Goal: Navigation & Orientation: Find specific page/section

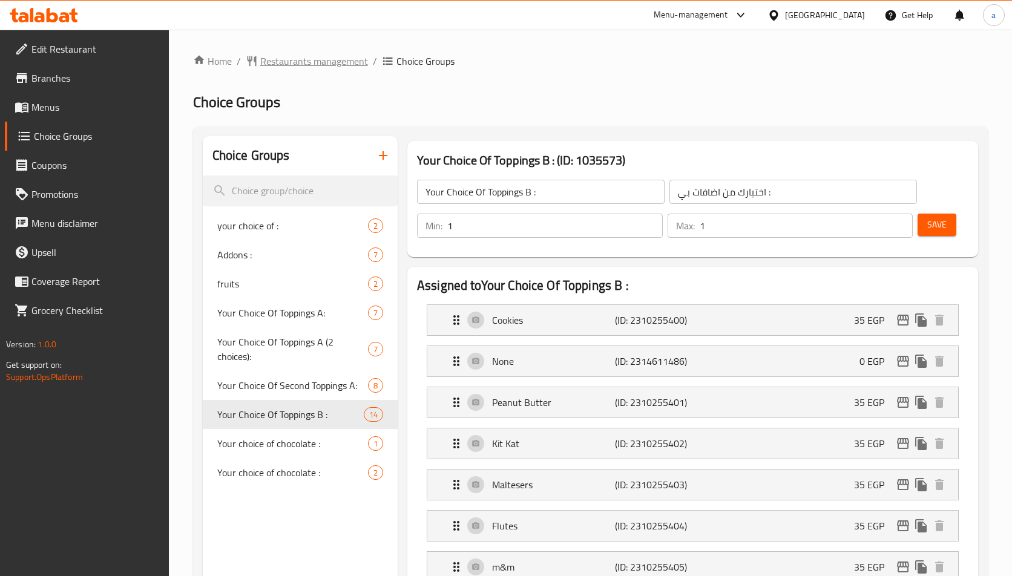
click at [295, 66] on span "Restaurants management" at bounding box center [314, 61] width 108 height 15
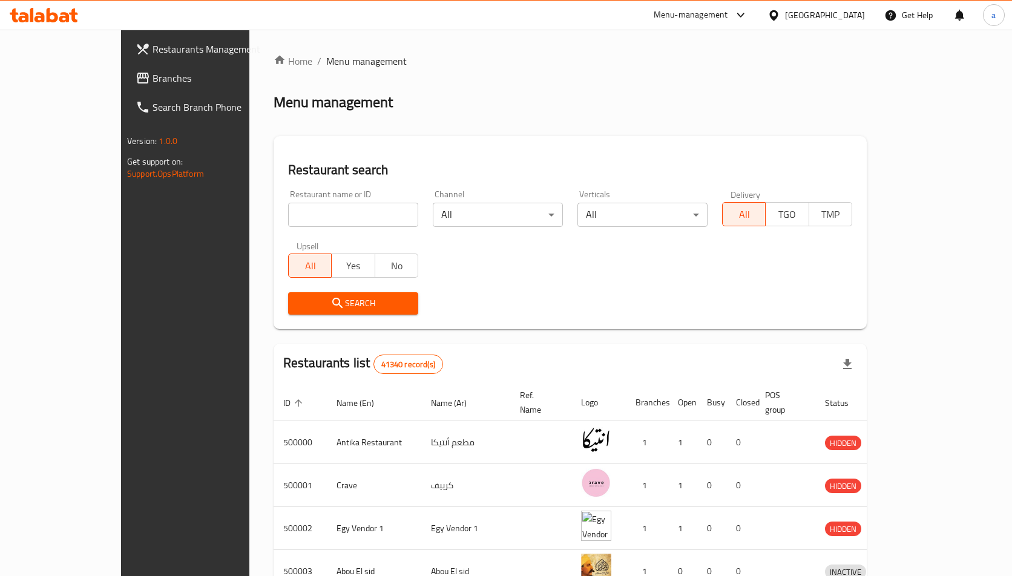
click at [153, 79] on span "Branches" at bounding box center [217, 78] width 128 height 15
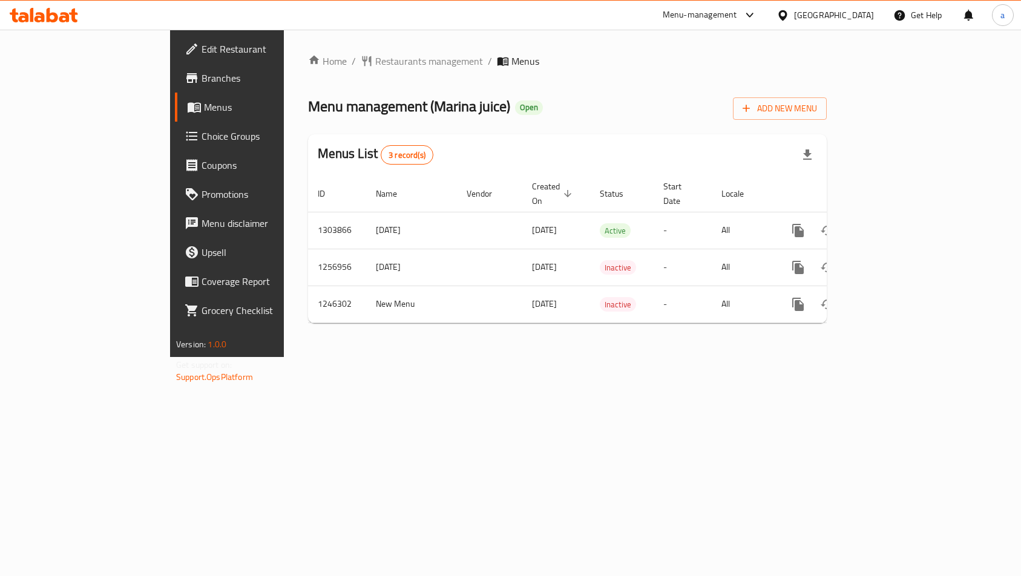
click at [202, 139] on span "Choice Groups" at bounding box center [267, 136] width 130 height 15
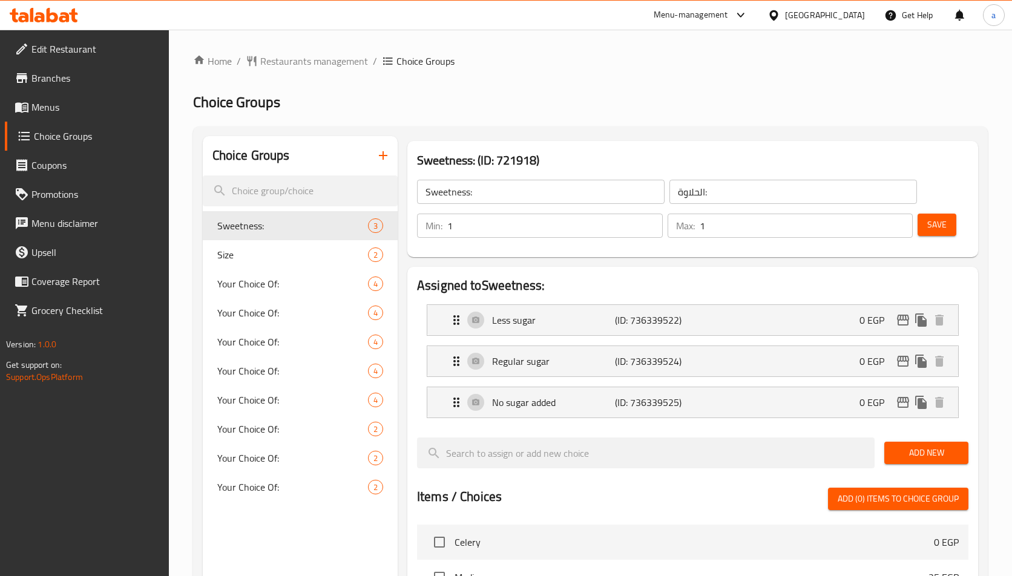
click at [471, 116] on div "Home / Restaurants management / Choice Groups Choice Groups Choice Groups Sweet…" at bounding box center [590, 514] width 795 height 921
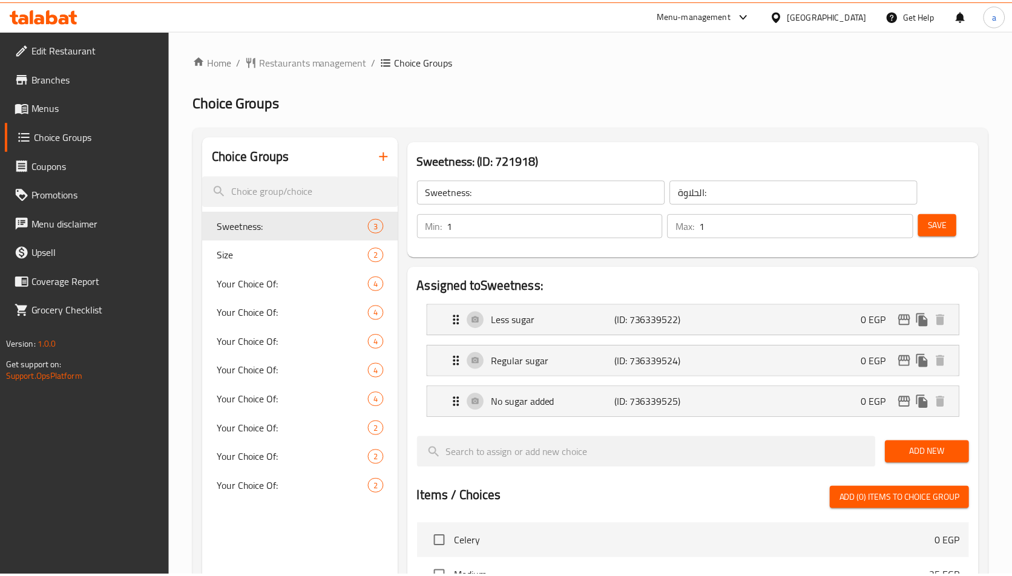
scroll to position [422, 0]
